Goal: Information Seeking & Learning: Compare options

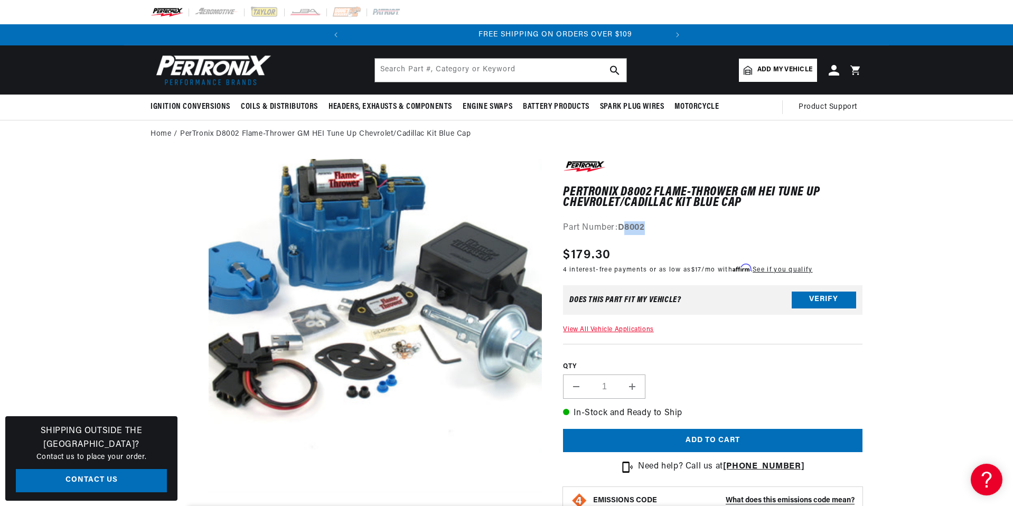
scroll to position [0, 320]
drag, startPoint x: 651, startPoint y: 225, endPoint x: 619, endPoint y: 225, distance: 32.2
click at [618, 226] on div "Part Number: D8002" at bounding box center [712, 228] width 299 height 14
copy strong "D8002"
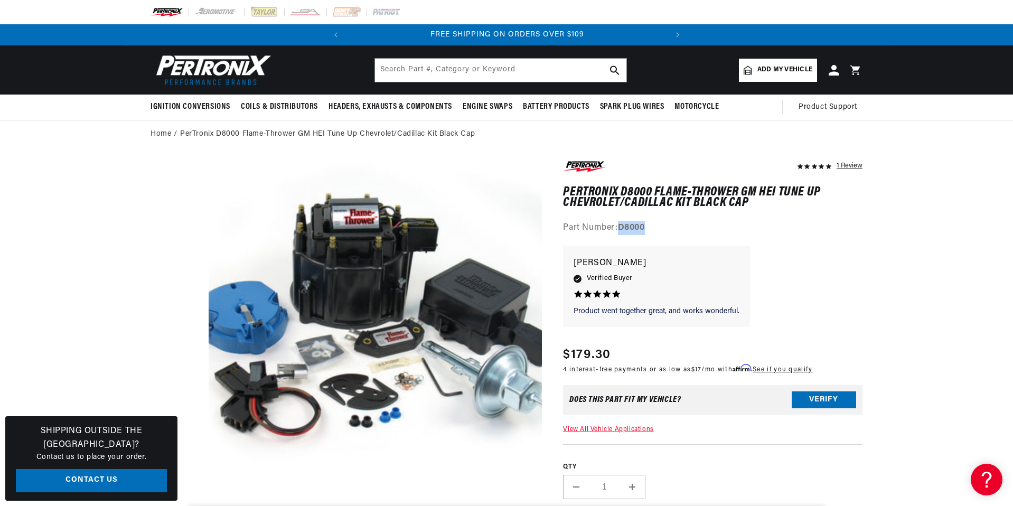
drag, startPoint x: 652, startPoint y: 222, endPoint x: 620, endPoint y: 223, distance: 32.2
click at [620, 223] on div "Part Number: D8000" at bounding box center [712, 228] width 299 height 14
copy strong "D8000"
